Goal: Find specific page/section: Find specific page/section

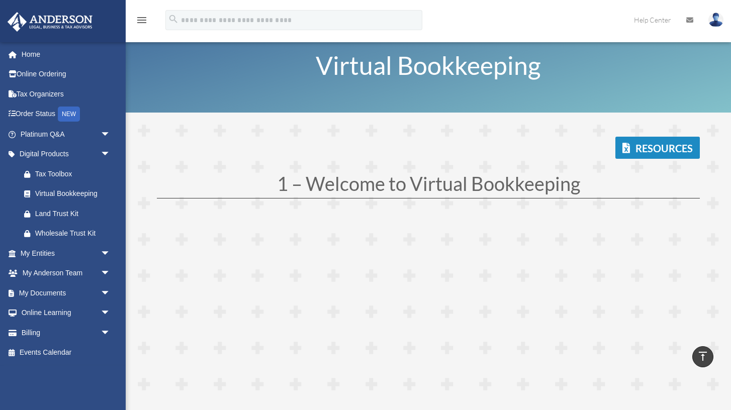
scroll to position [2664, 0]
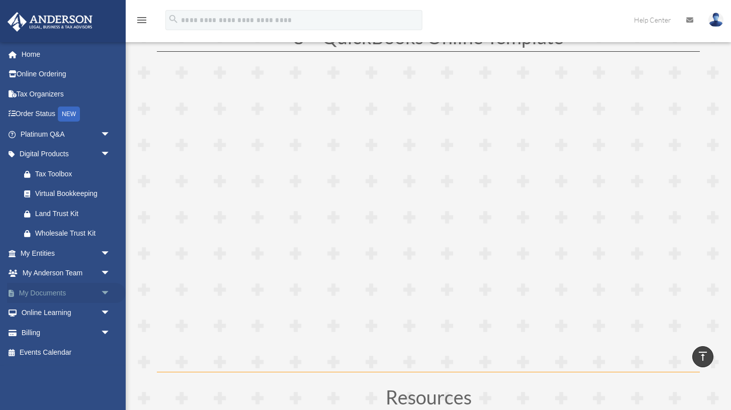
click at [48, 297] on link "My Documents arrow_drop_down" at bounding box center [66, 293] width 119 height 20
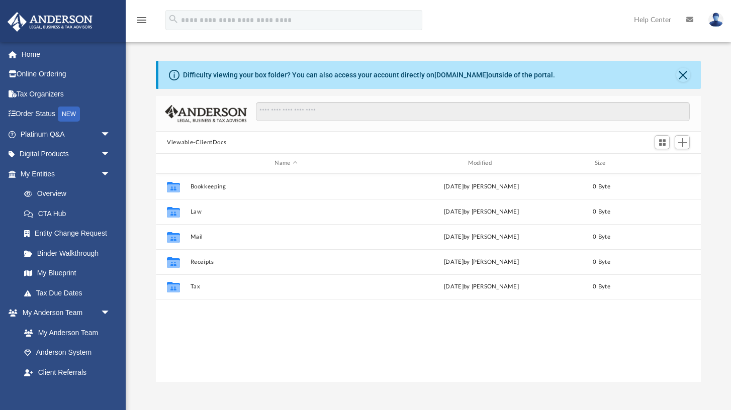
scroll to position [228, 544]
